Goal: Navigation & Orientation: Go to known website

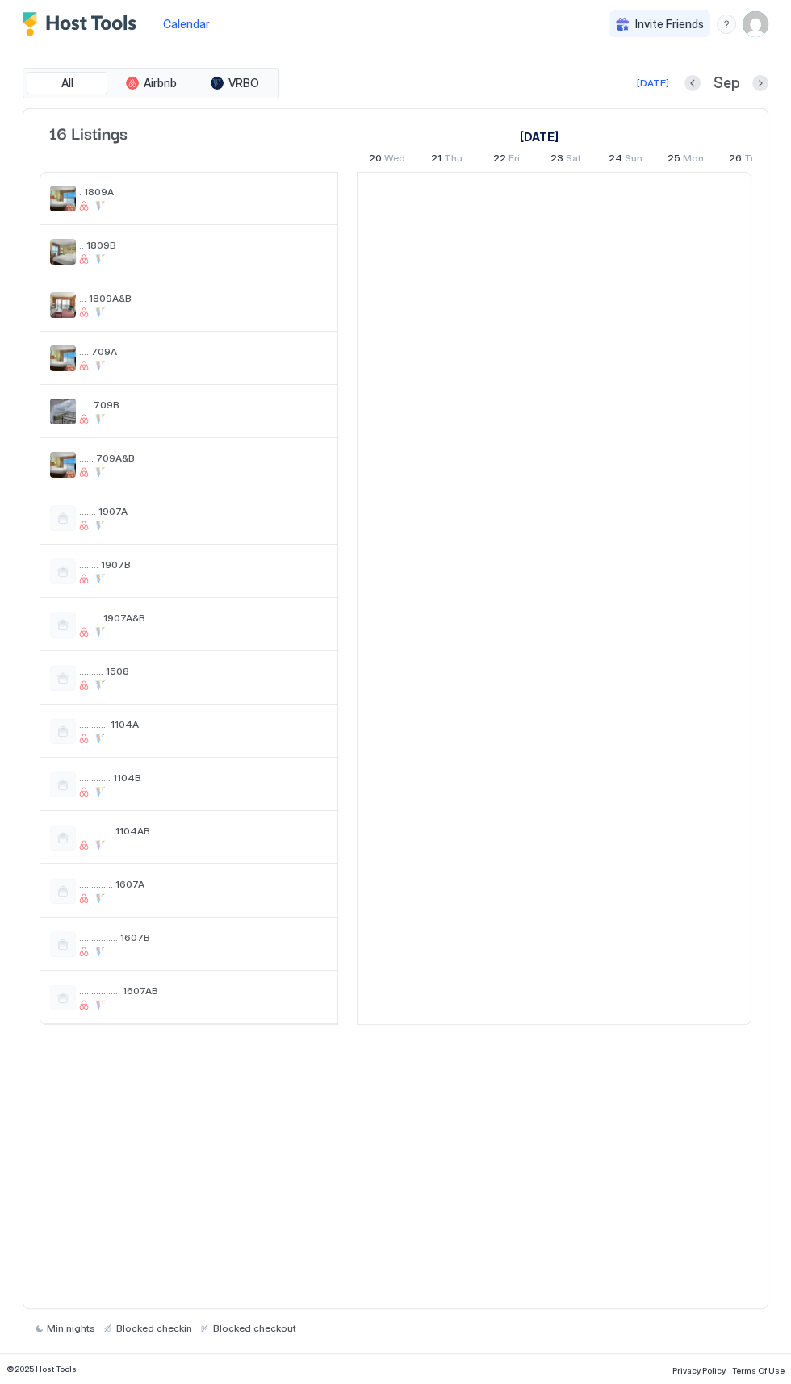
scroll to position [0, 897]
